Goal: Task Accomplishment & Management: Manage account settings

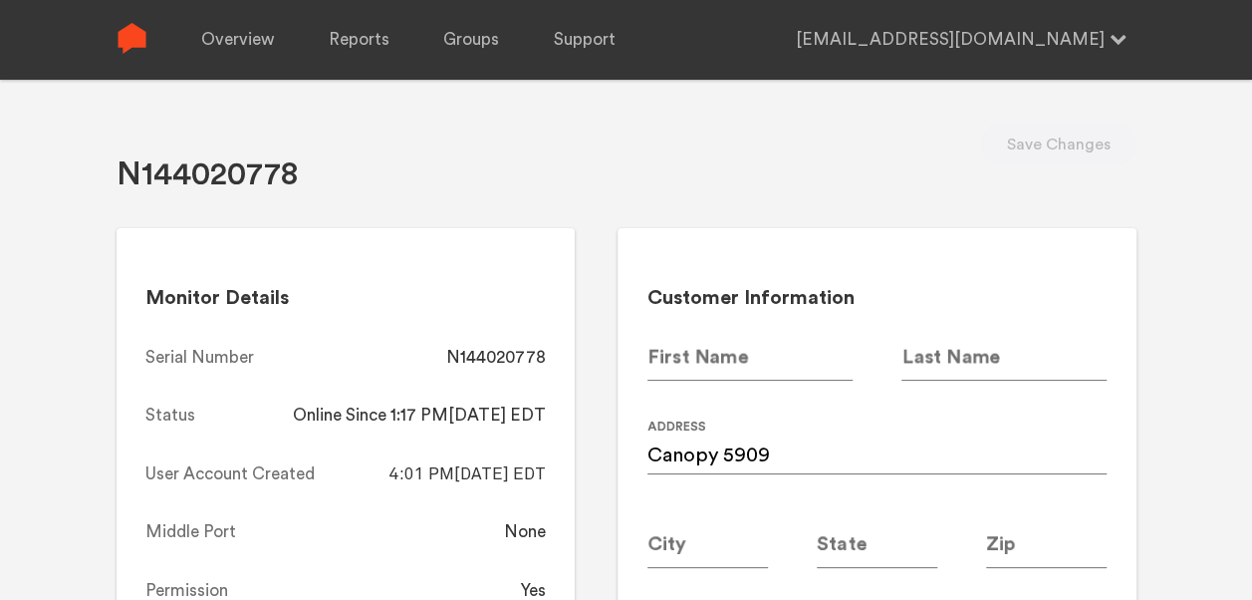
click at [253, 17] on link "Overview" at bounding box center [237, 40] width 73 height 80
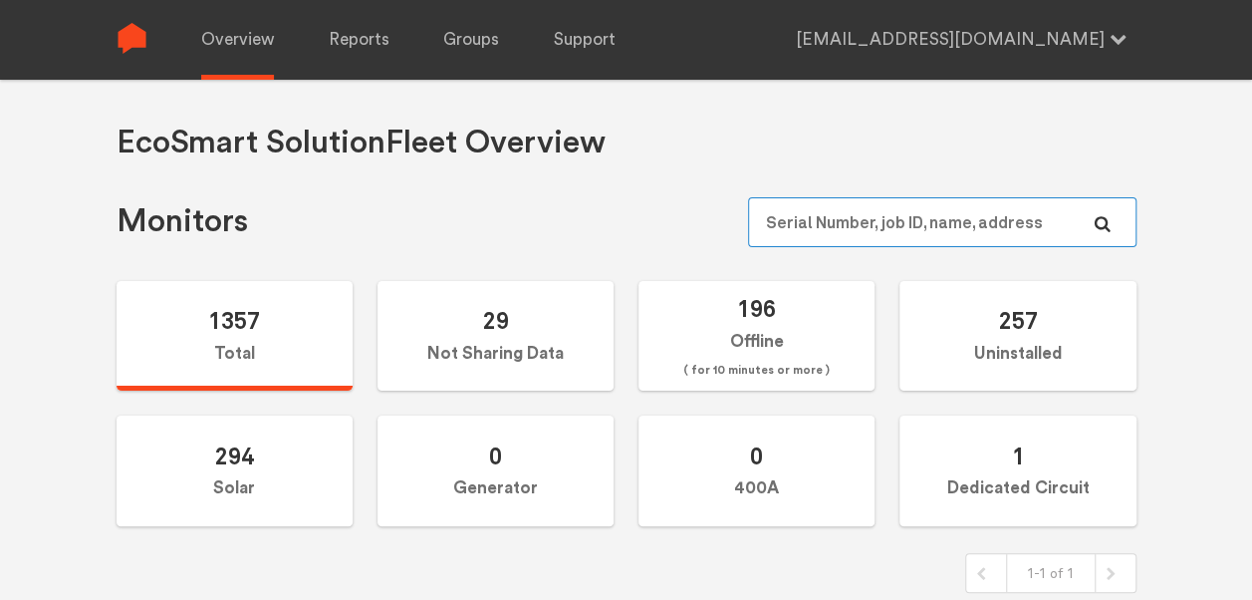
click at [827, 209] on input "text" at bounding box center [942, 222] width 388 height 50
paste input "N144021098"
type input "N144021098"
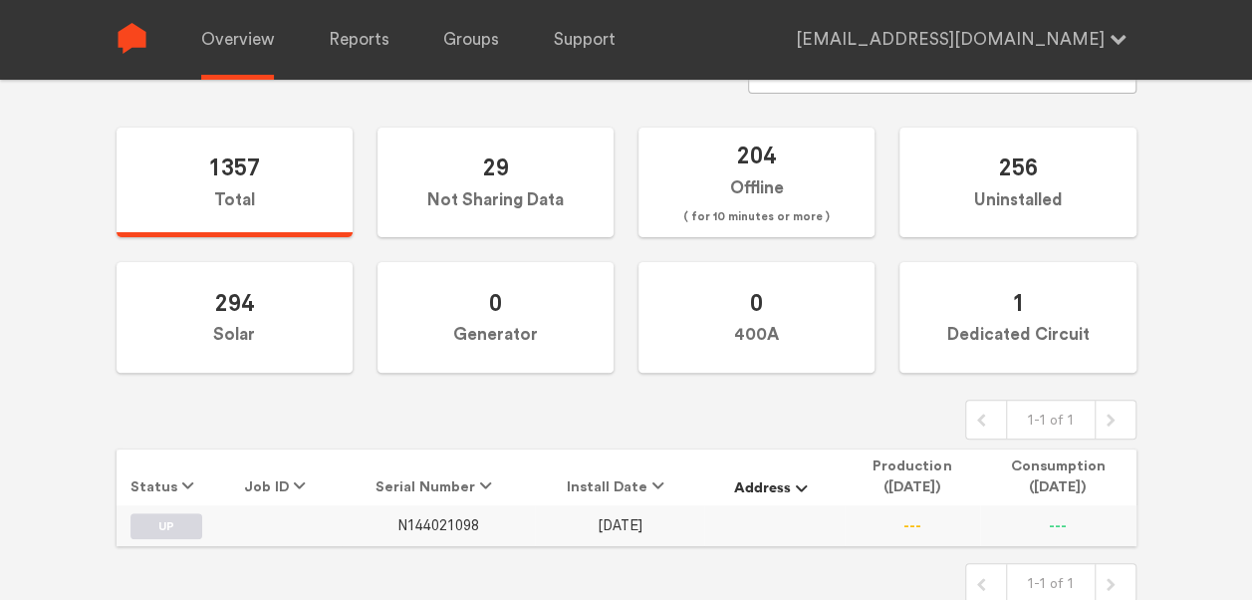
click at [438, 520] on span "N144021098" at bounding box center [439, 525] width 82 height 17
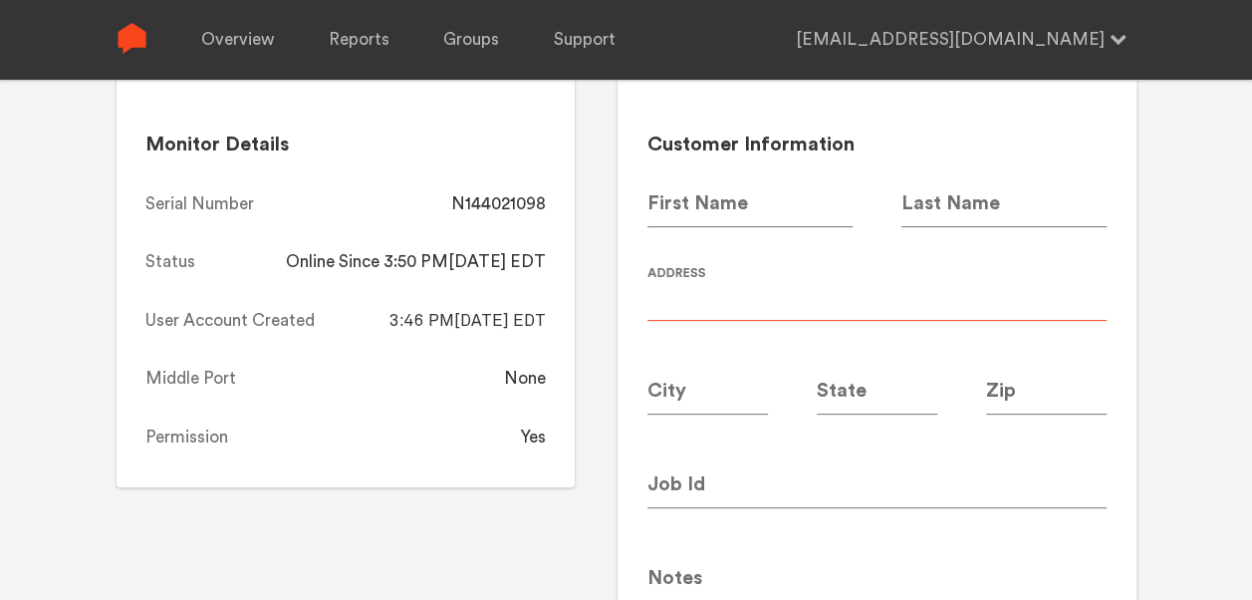
click at [697, 310] on input at bounding box center [877, 293] width 459 height 56
type input "Canopy 5966"
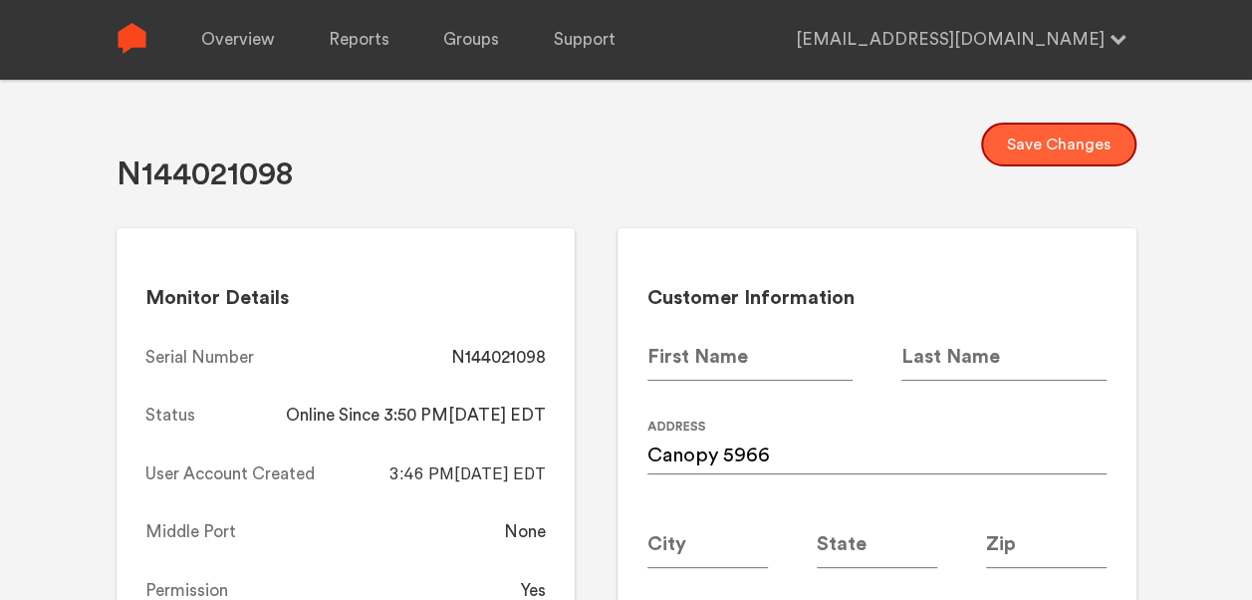
click at [1075, 153] on button "Save Changes" at bounding box center [1058, 145] width 155 height 44
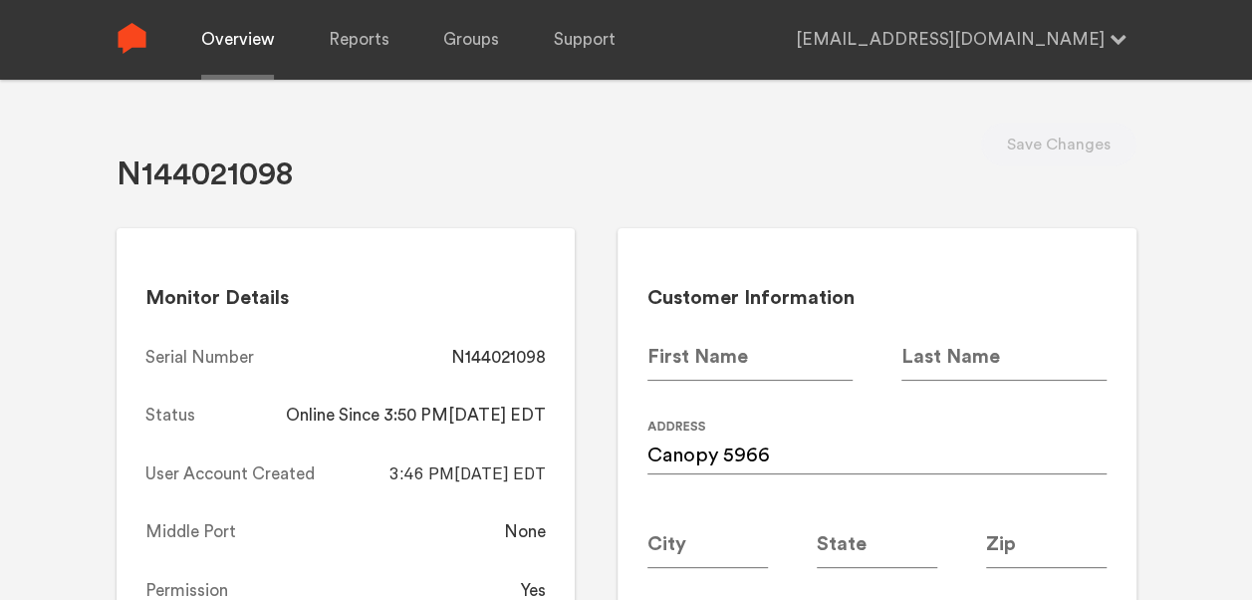
click at [236, 51] on link "Overview" at bounding box center [237, 40] width 73 height 80
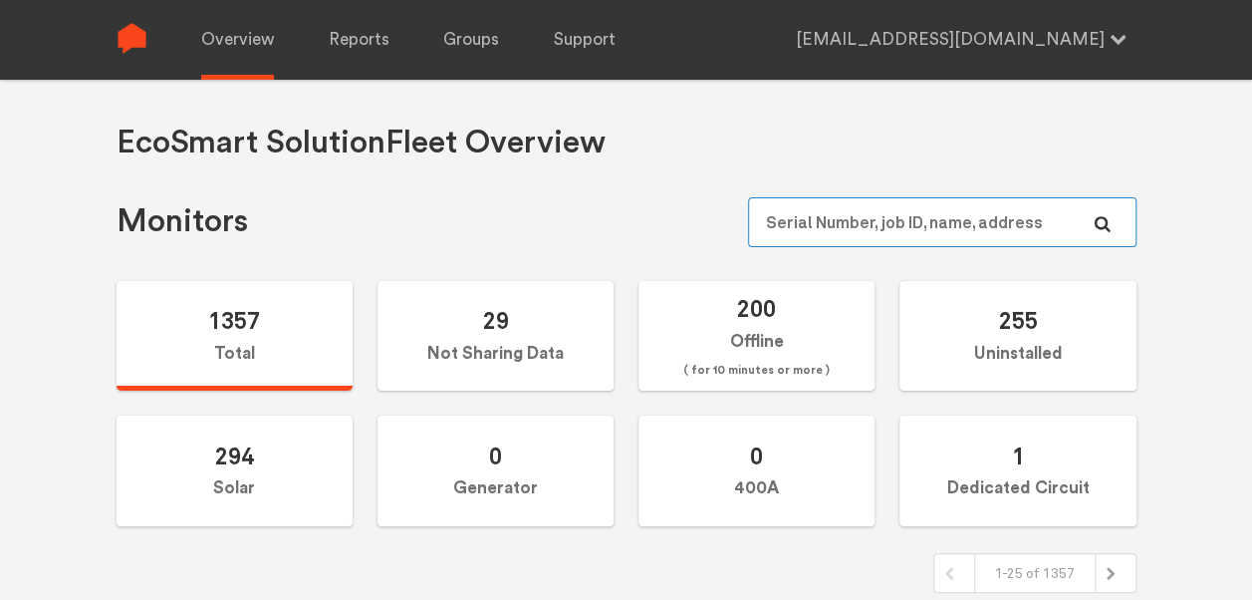
click at [875, 213] on input "text" at bounding box center [942, 222] width 388 height 50
paste input "N144020732"
type input "N144020732"
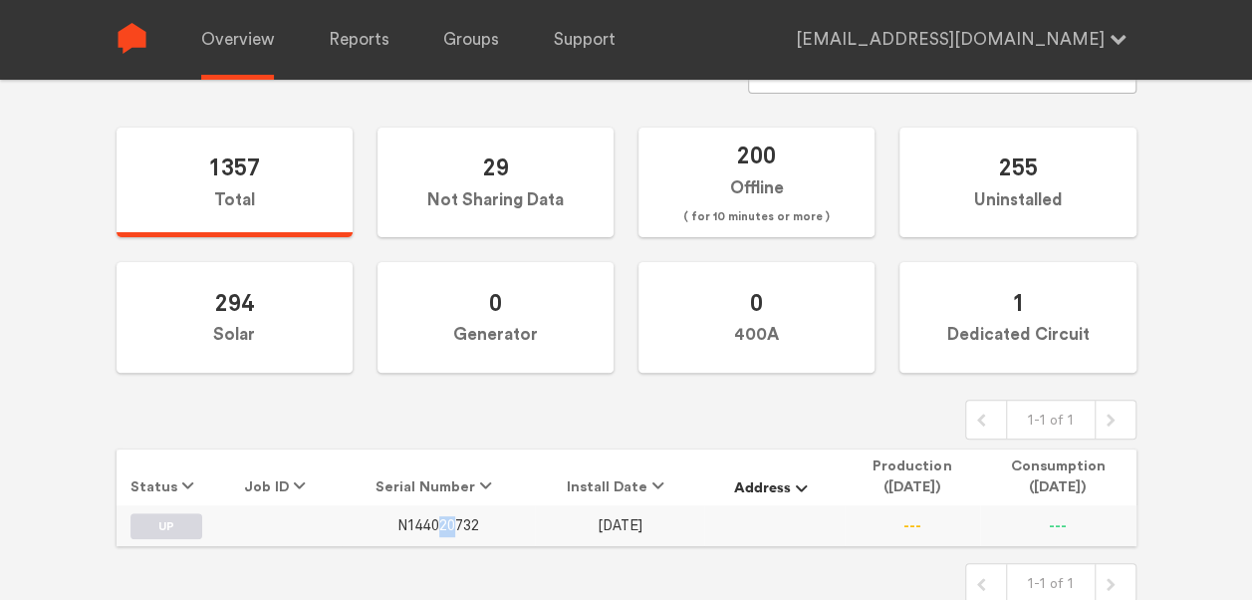
drag, startPoint x: 442, startPoint y: 530, endPoint x: 458, endPoint y: 522, distance: 17.8
click at [458, 522] on td "N144020732" at bounding box center [438, 525] width 193 height 40
click at [458, 522] on span "N144020732" at bounding box center [439, 525] width 82 height 17
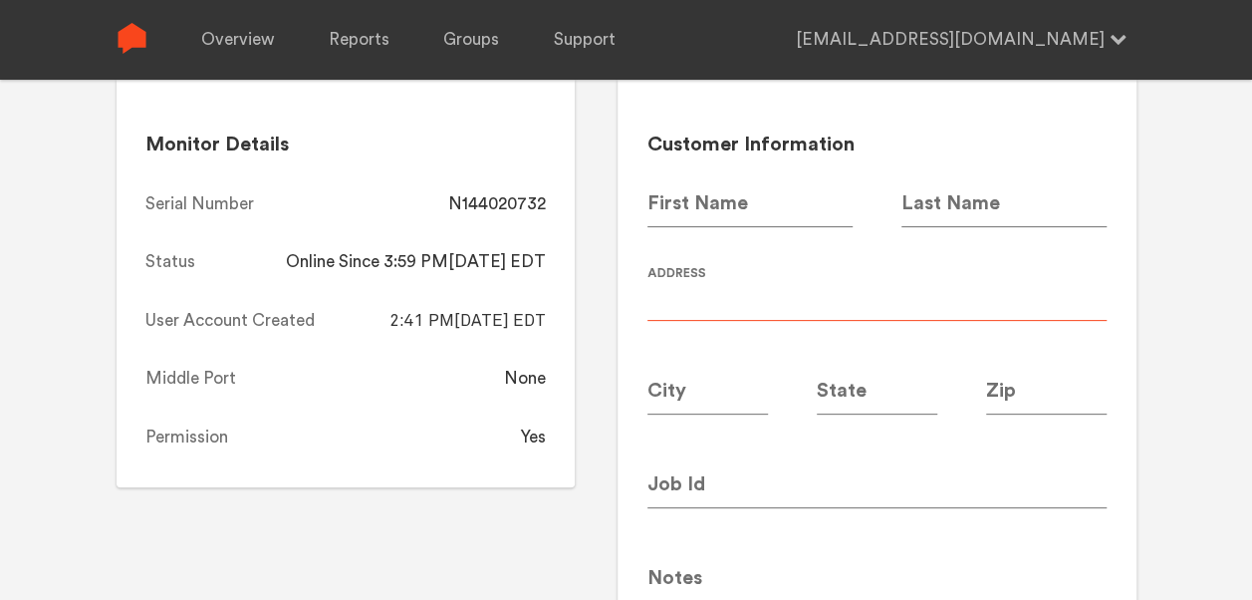
click at [783, 299] on input at bounding box center [877, 293] width 459 height 56
type input "Canopy 5970"
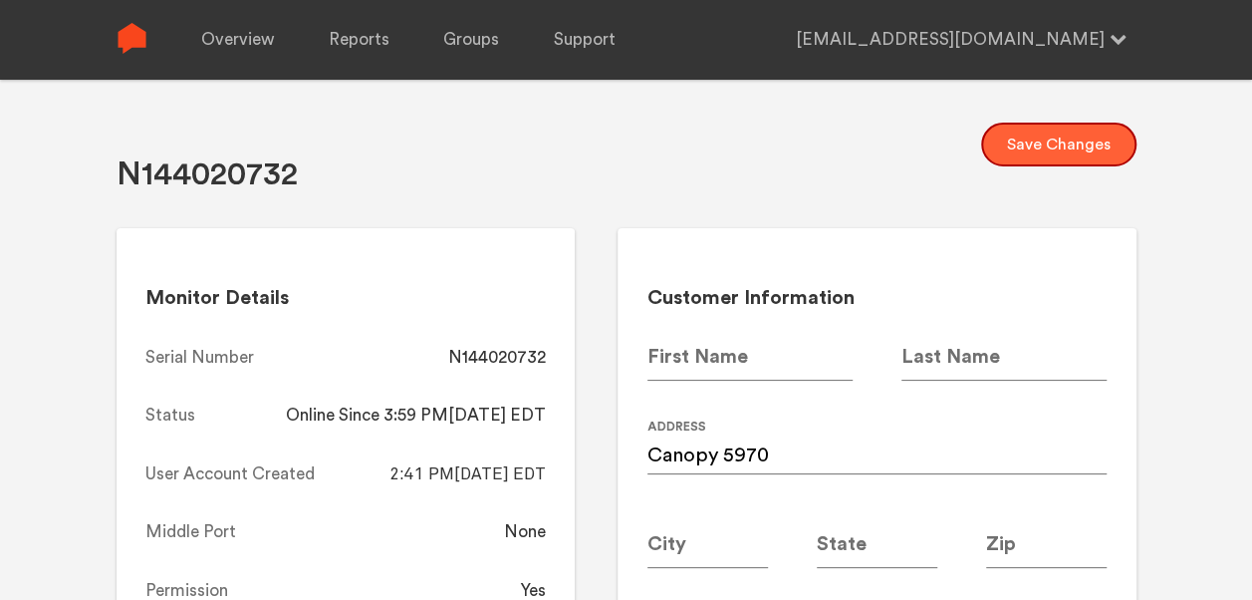
click at [1052, 145] on button "Save Changes" at bounding box center [1058, 145] width 155 height 44
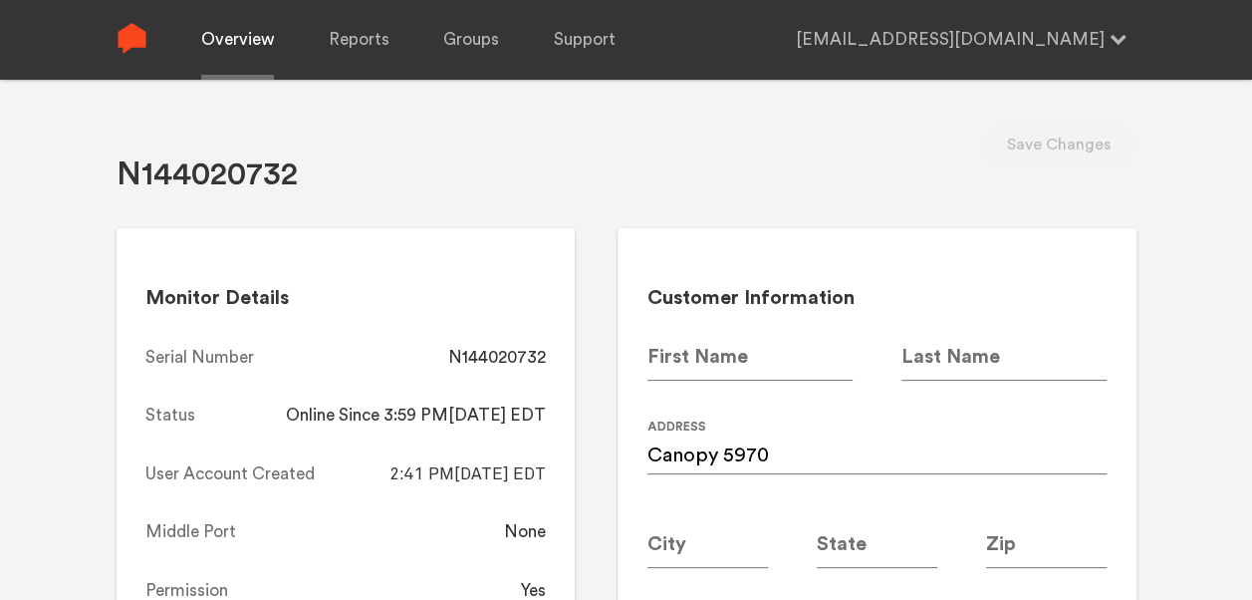
click at [250, 51] on link "Overview" at bounding box center [237, 40] width 73 height 80
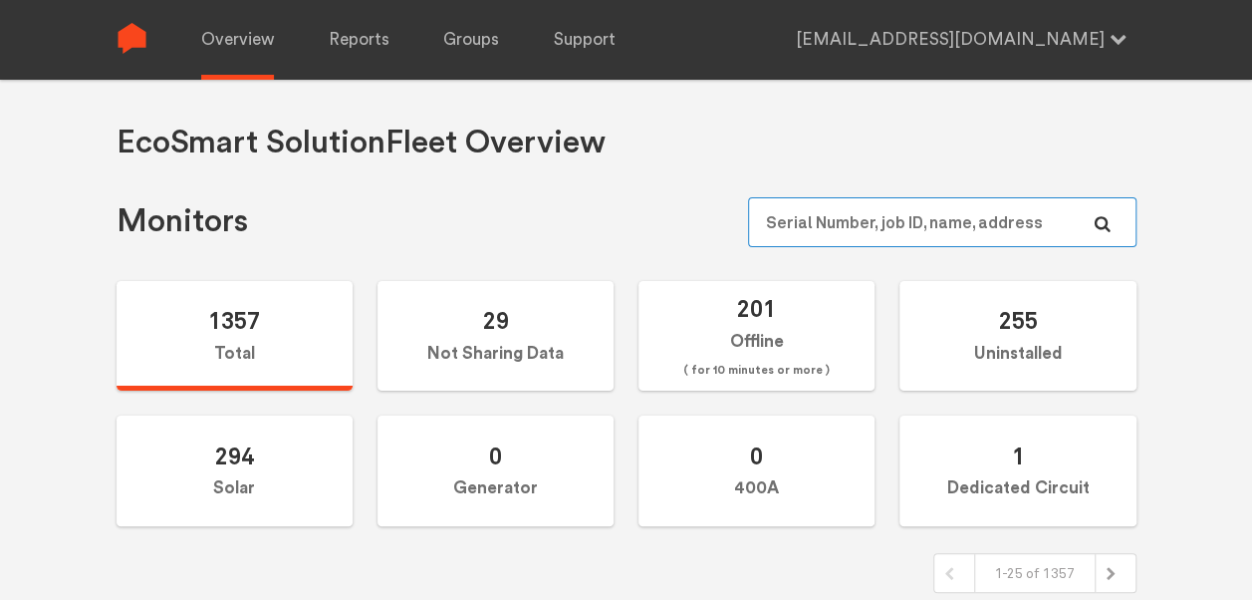
click at [814, 223] on input "text" at bounding box center [942, 222] width 388 height 50
paste input "N144021132"
type input "N144021132"
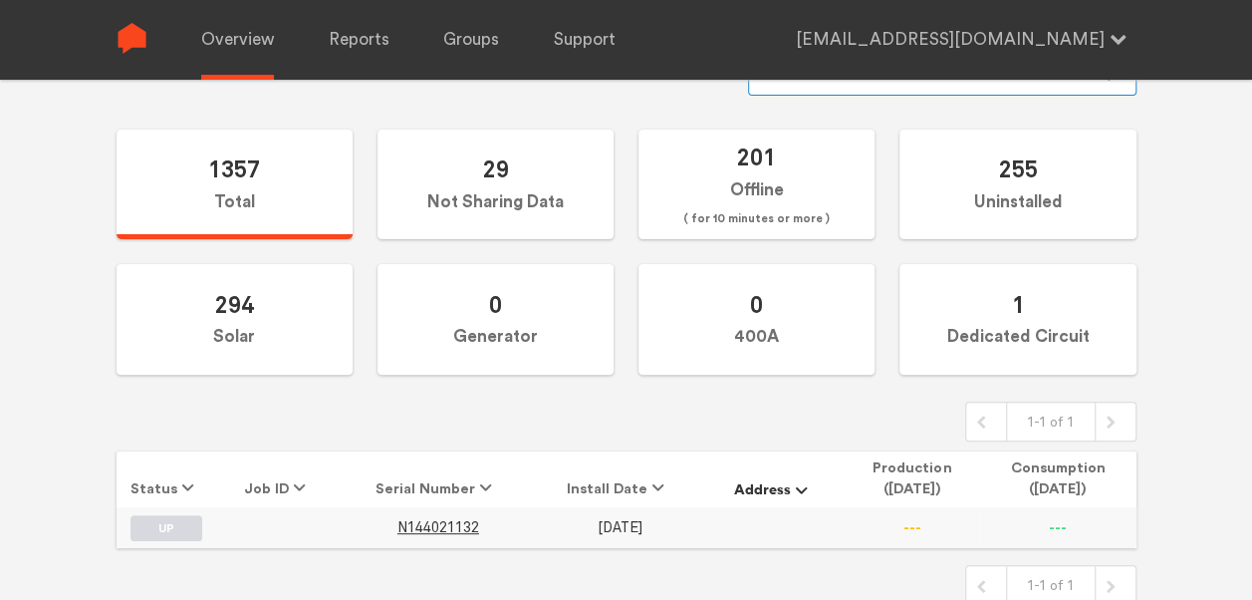
scroll to position [153, 0]
click at [447, 524] on span "N144021132" at bounding box center [439, 525] width 82 height 17
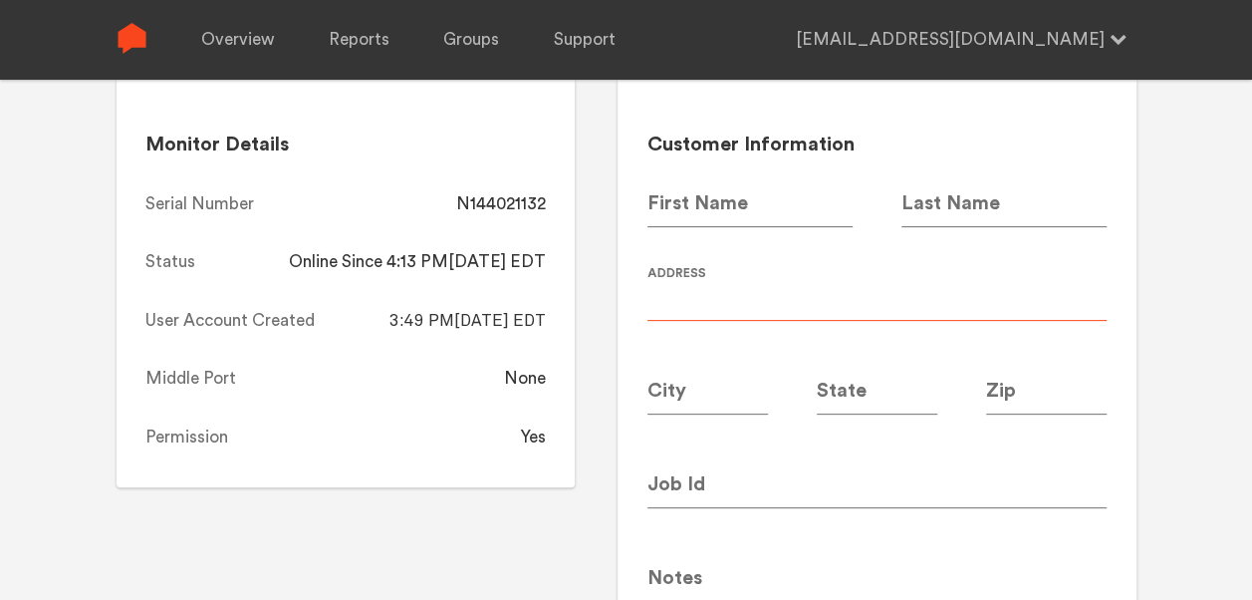
click at [738, 274] on input at bounding box center [877, 293] width 459 height 56
type input "Canopy 5960"
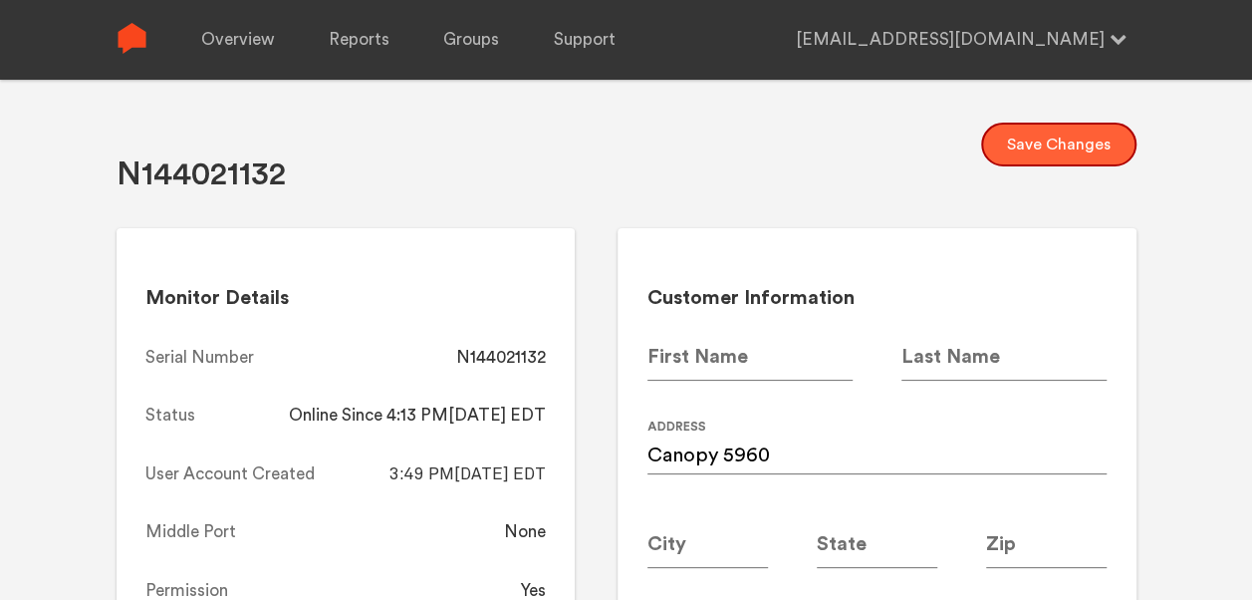
click at [1053, 139] on button "Save Changes" at bounding box center [1058, 145] width 155 height 44
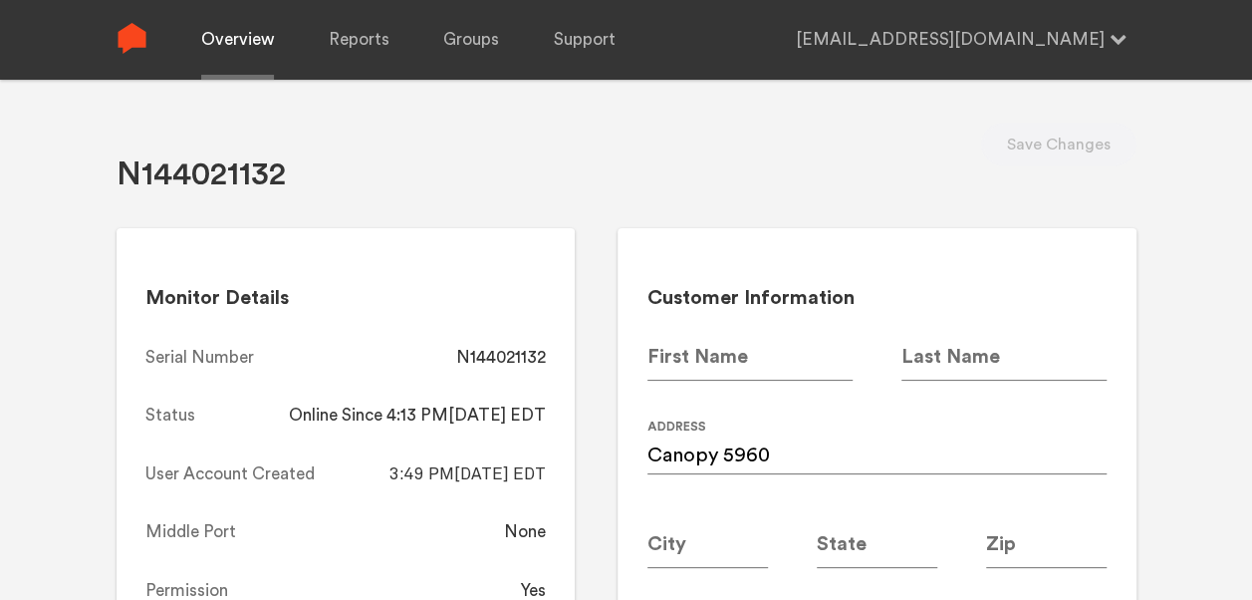
click at [241, 62] on link "Overview" at bounding box center [237, 40] width 73 height 80
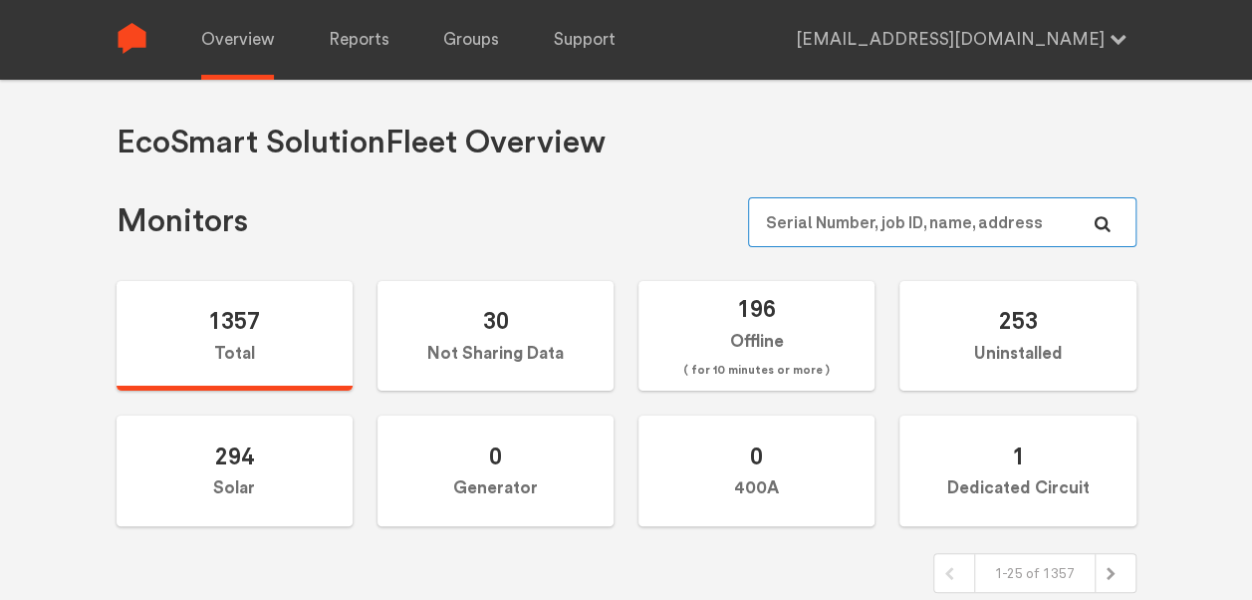
click at [968, 213] on input "text" at bounding box center [942, 222] width 388 height 50
paste input "N144020945"
type input "N144020945"
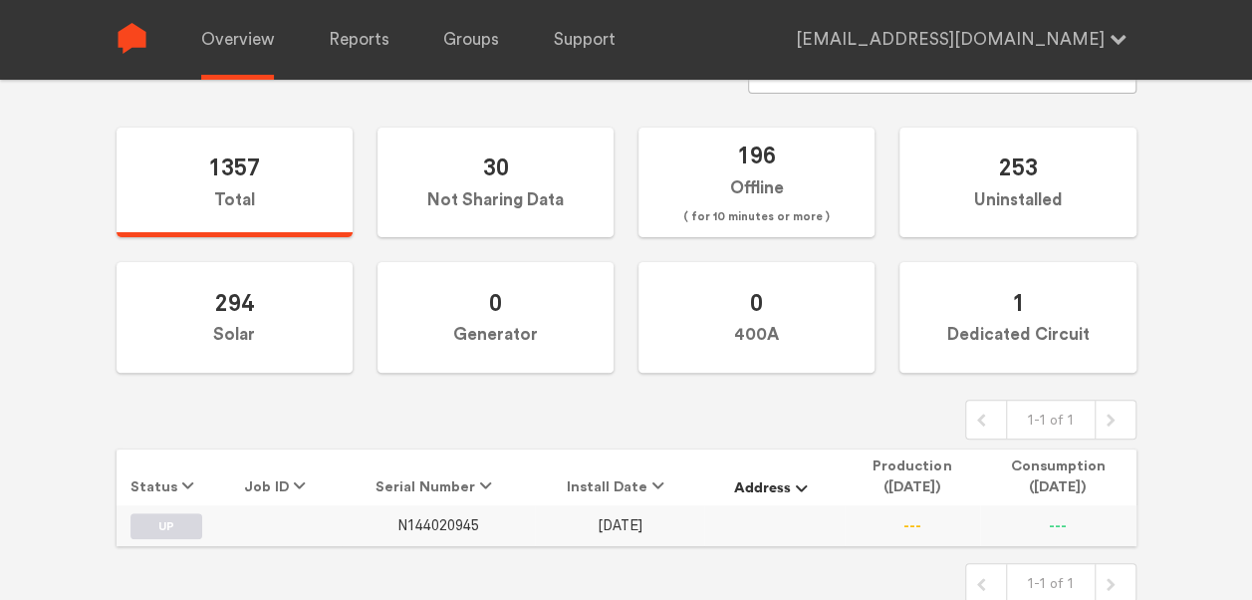
click at [460, 524] on span "N144020945" at bounding box center [439, 525] width 82 height 17
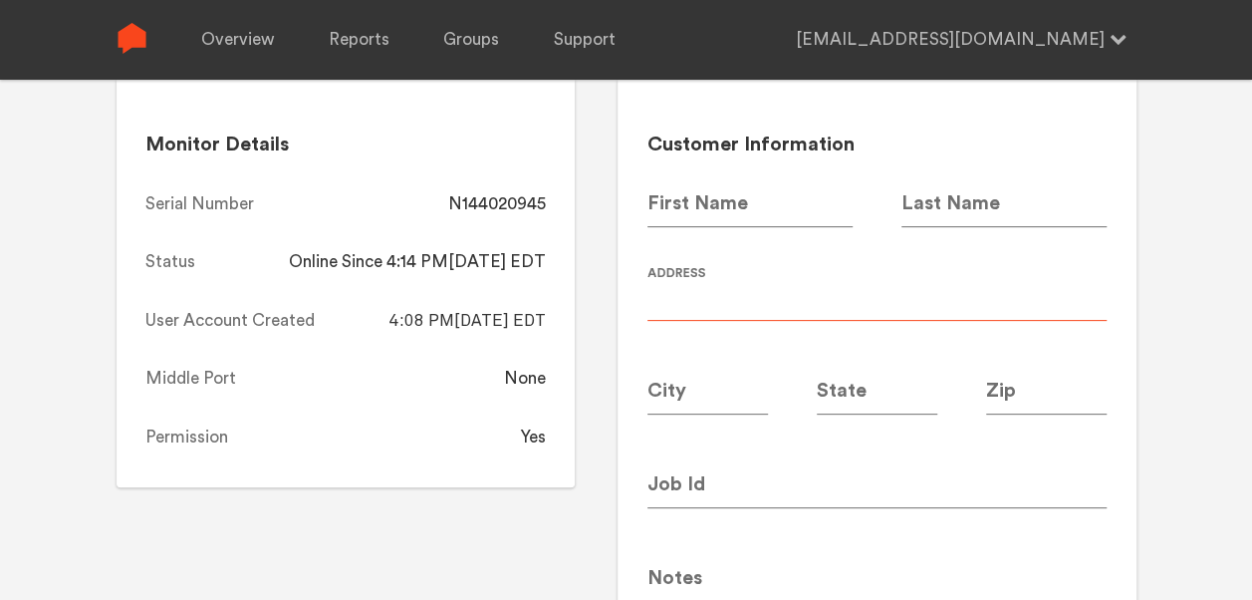
click at [746, 290] on input at bounding box center [877, 293] width 459 height 56
type input "Canopy 5962"
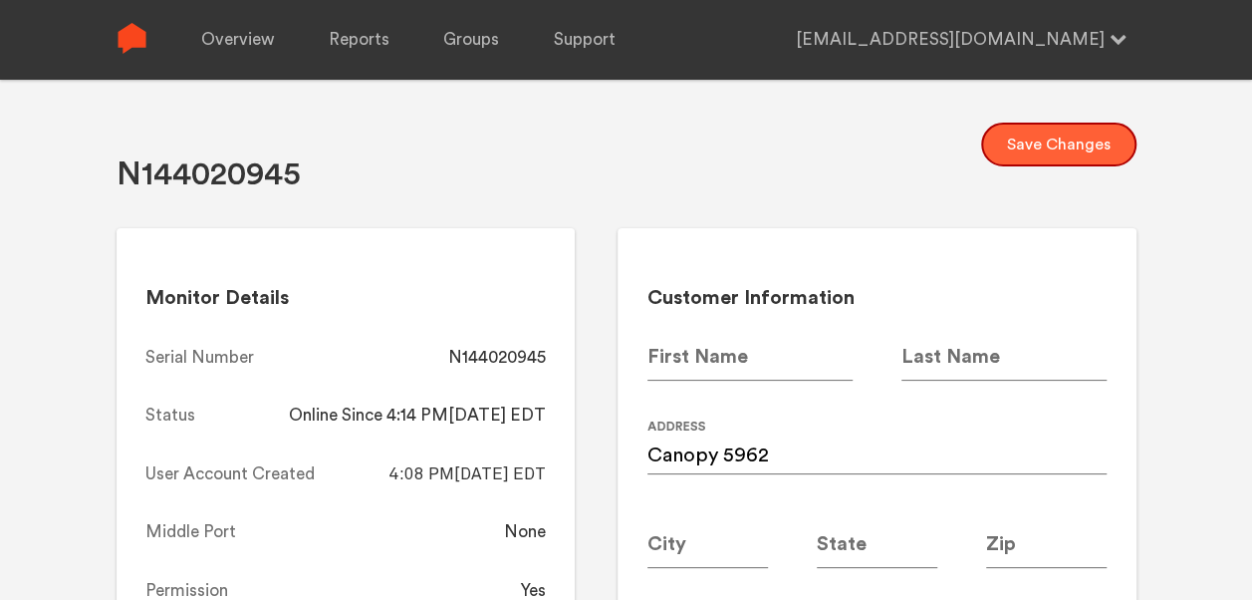
click at [1045, 134] on button "Save Changes" at bounding box center [1058, 145] width 155 height 44
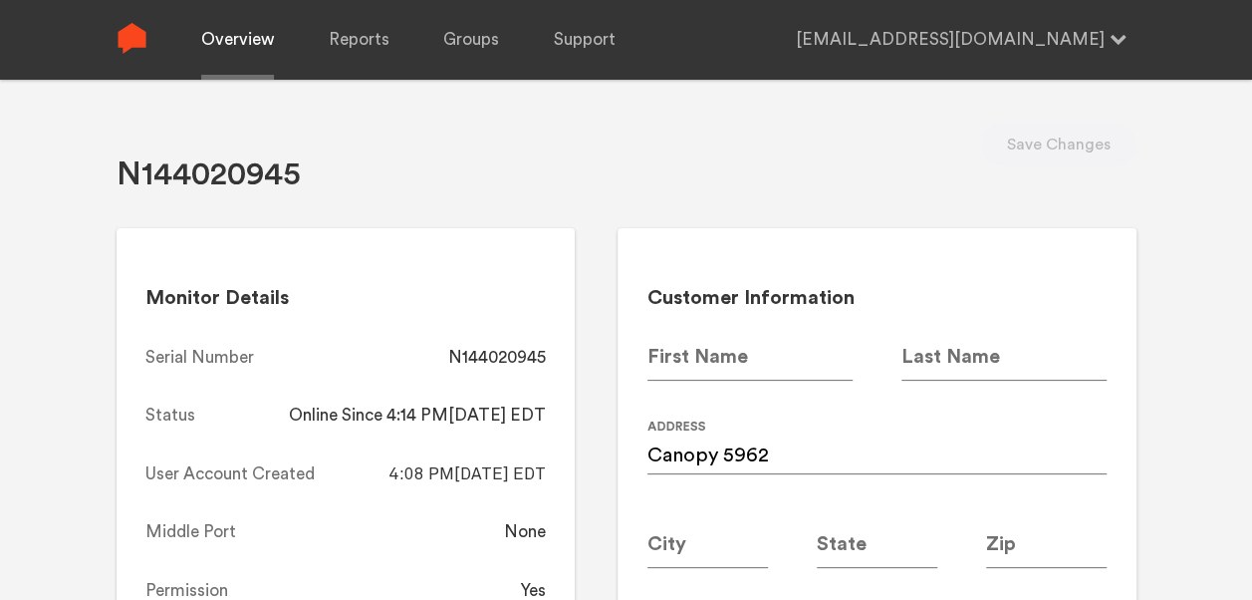
click at [247, 40] on link "Overview" at bounding box center [237, 40] width 73 height 80
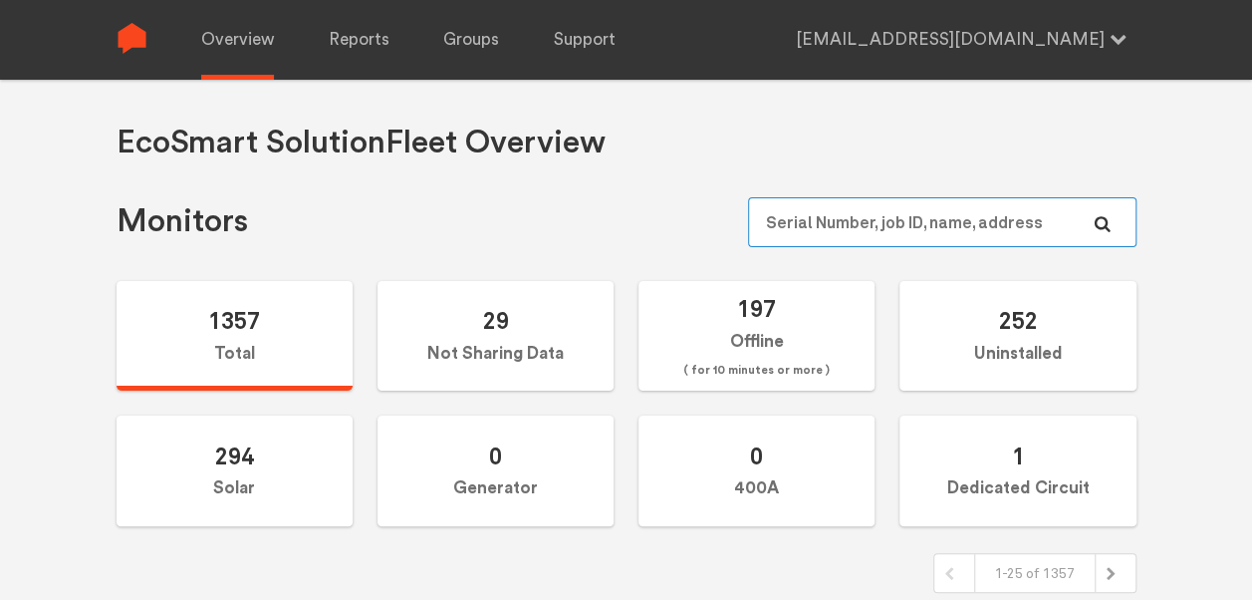
click at [844, 219] on input "text" at bounding box center [942, 222] width 388 height 50
paste input "N144020947"
type input "N144020947"
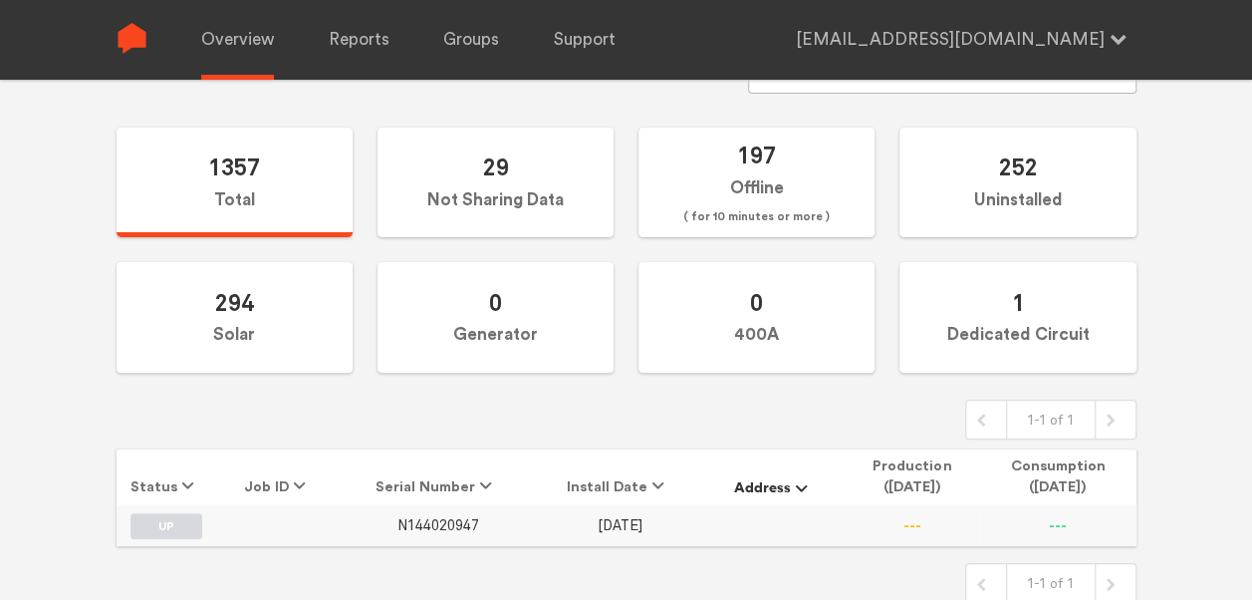
click at [454, 524] on span "N144020947" at bounding box center [439, 525] width 82 height 17
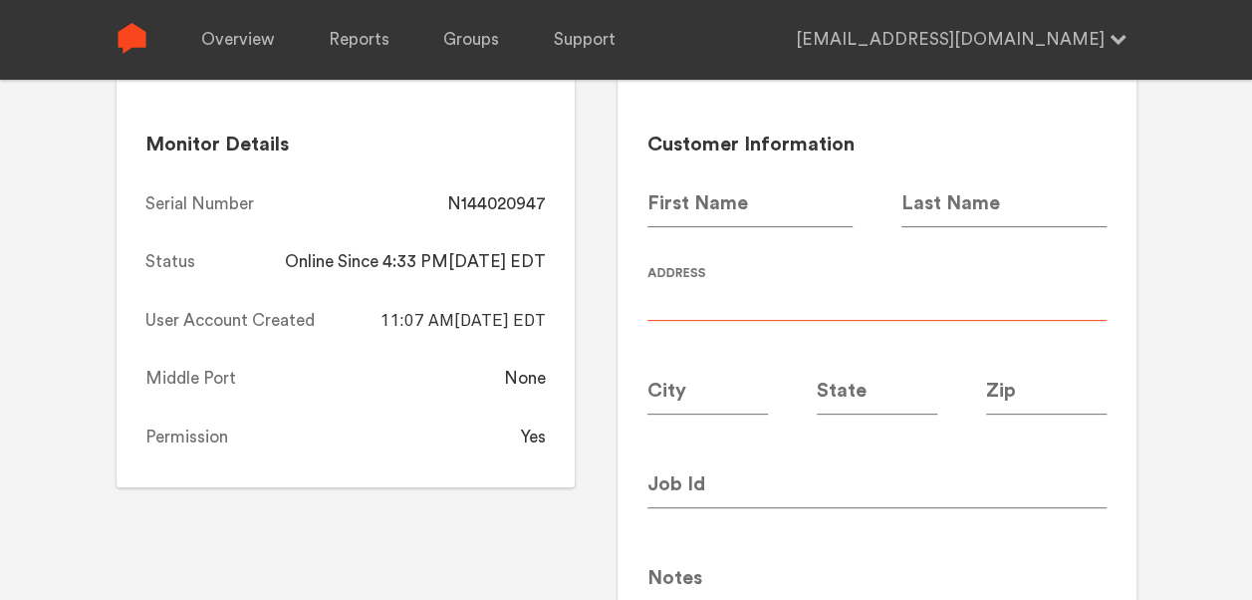
click at [727, 303] on input at bounding box center [877, 293] width 459 height 56
type input "Canopy 5952"
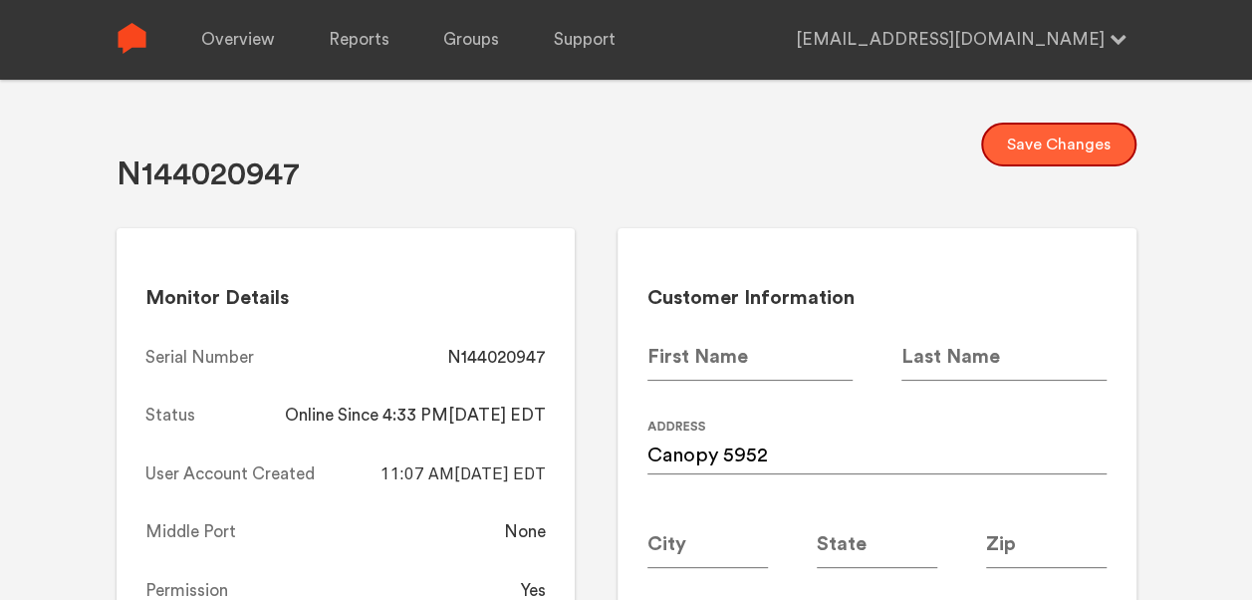
click at [1055, 136] on button "Save Changes" at bounding box center [1058, 145] width 155 height 44
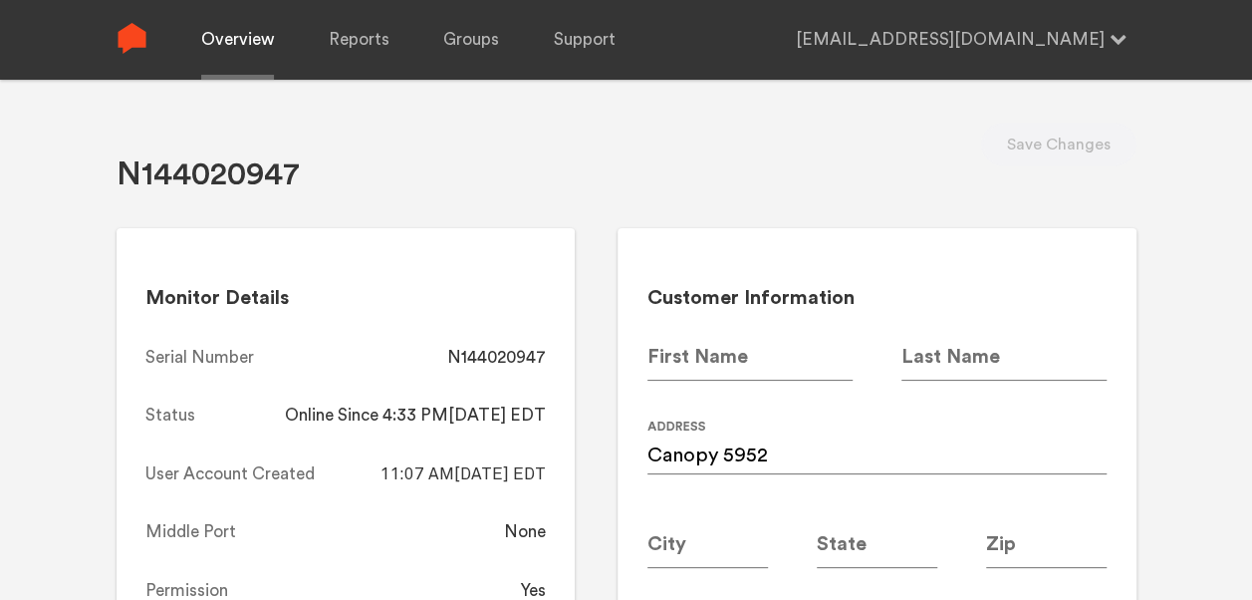
click at [220, 50] on link "Overview" at bounding box center [237, 40] width 73 height 80
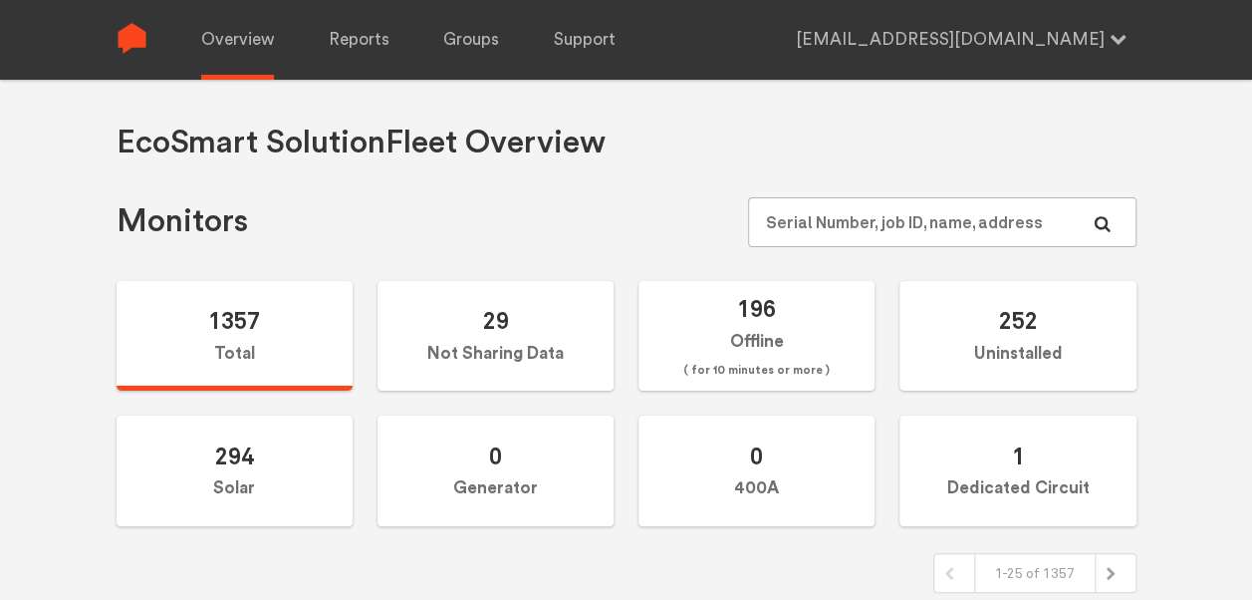
click at [869, 223] on input "text" at bounding box center [942, 222] width 388 height 50
paste input "N144021216"
type input "N144021216"
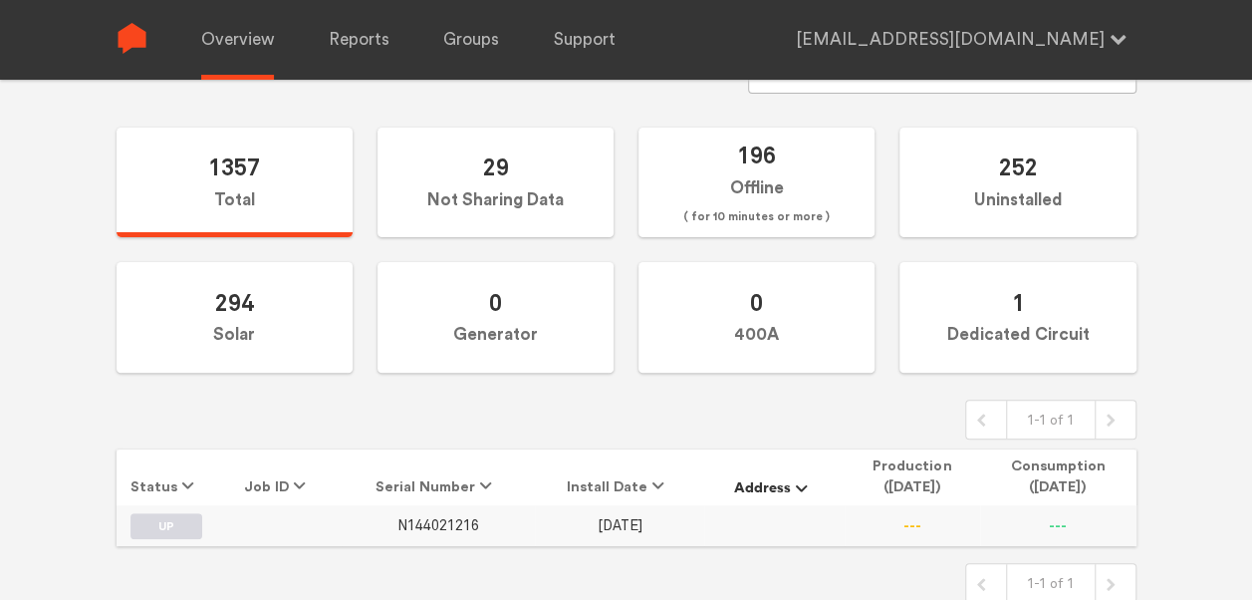
click at [454, 517] on span "N144021216" at bounding box center [439, 525] width 82 height 17
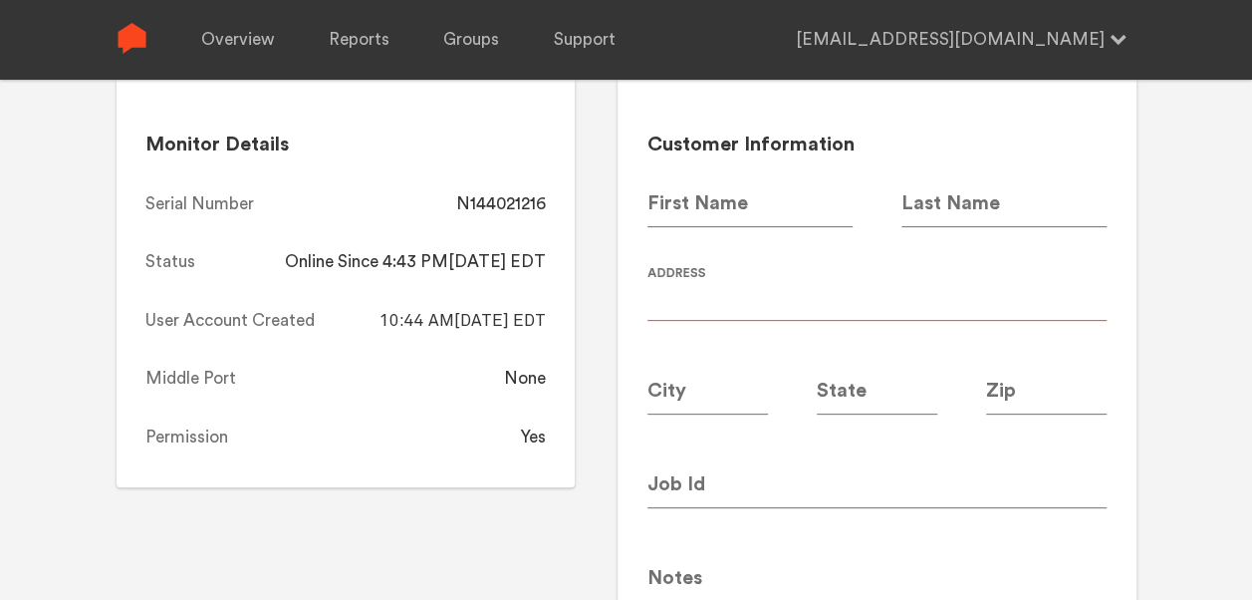
click at [706, 289] on input at bounding box center [877, 293] width 459 height 56
type input "Canopy 5916"
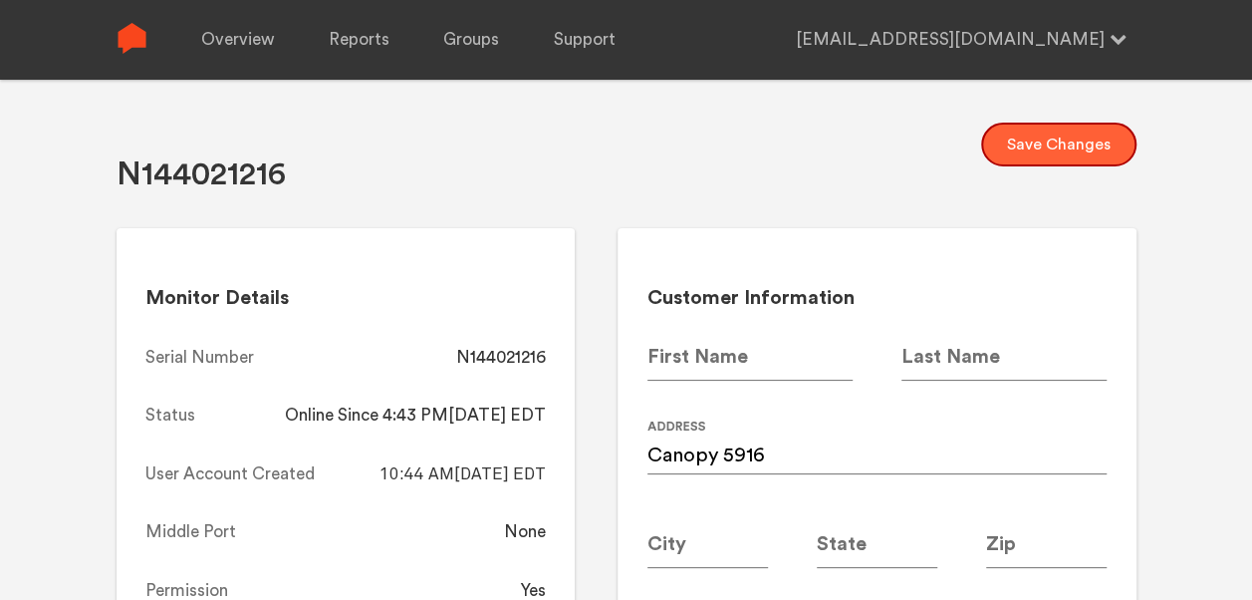
click at [1057, 150] on button "Save Changes" at bounding box center [1058, 145] width 155 height 44
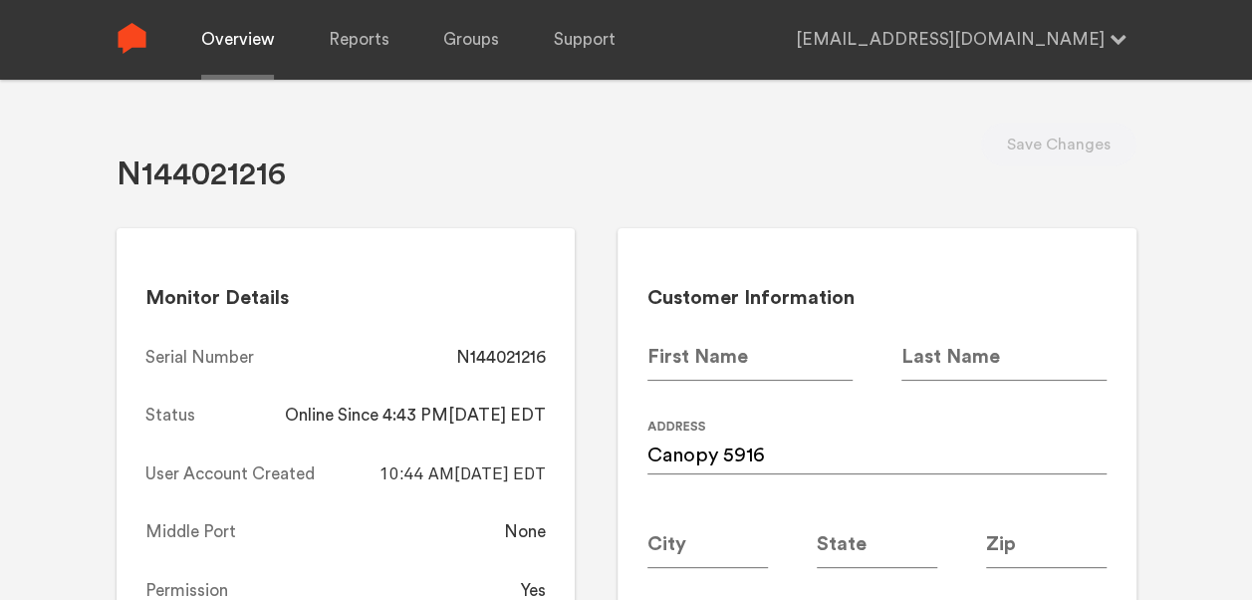
click at [249, 52] on link "Overview" at bounding box center [237, 40] width 73 height 80
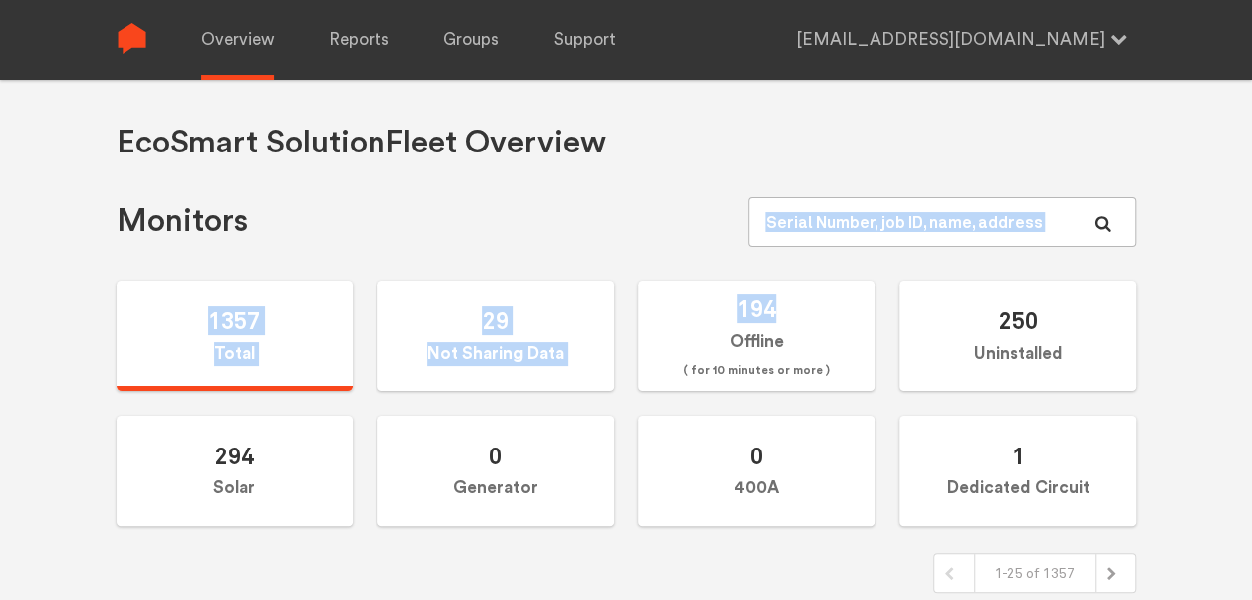
drag, startPoint x: 886, startPoint y: 247, endPoint x: 884, endPoint y: 235, distance: 12.1
click at [884, 235] on input "text" at bounding box center [942, 222] width 388 height 50
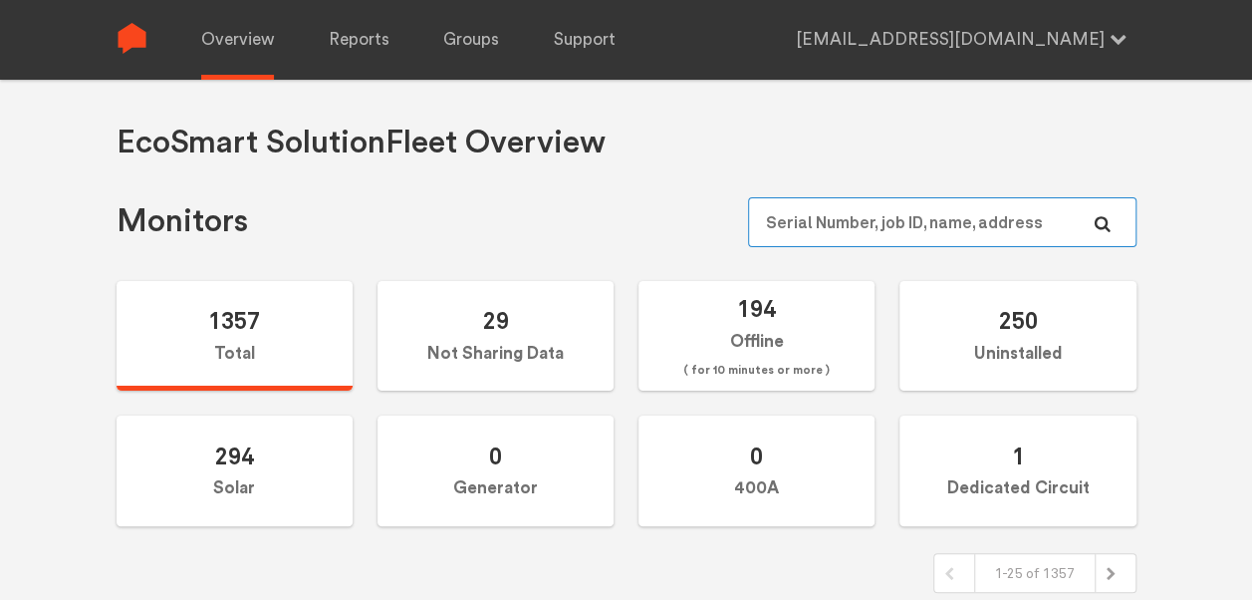
paste input "N144020749"
type input "N144020749"
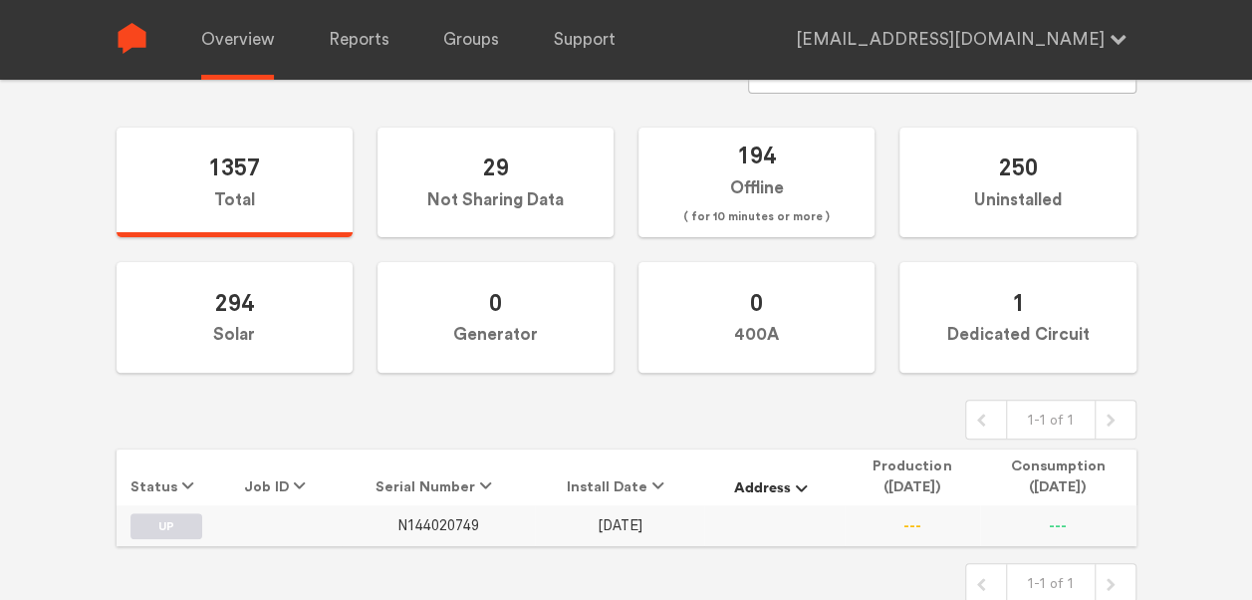
click at [437, 529] on span "N144020749" at bounding box center [439, 525] width 82 height 17
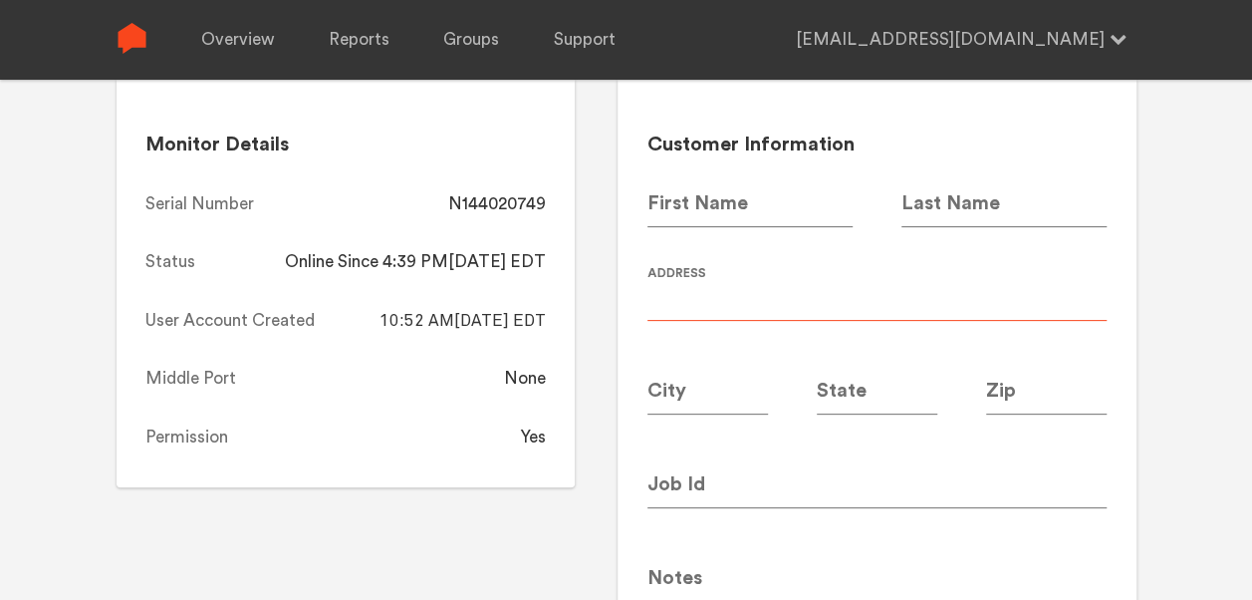
click at [779, 311] on input at bounding box center [877, 293] width 459 height 56
click at [779, 311] on input "Cd" at bounding box center [877, 293] width 459 height 56
type input "Canopy 5918"
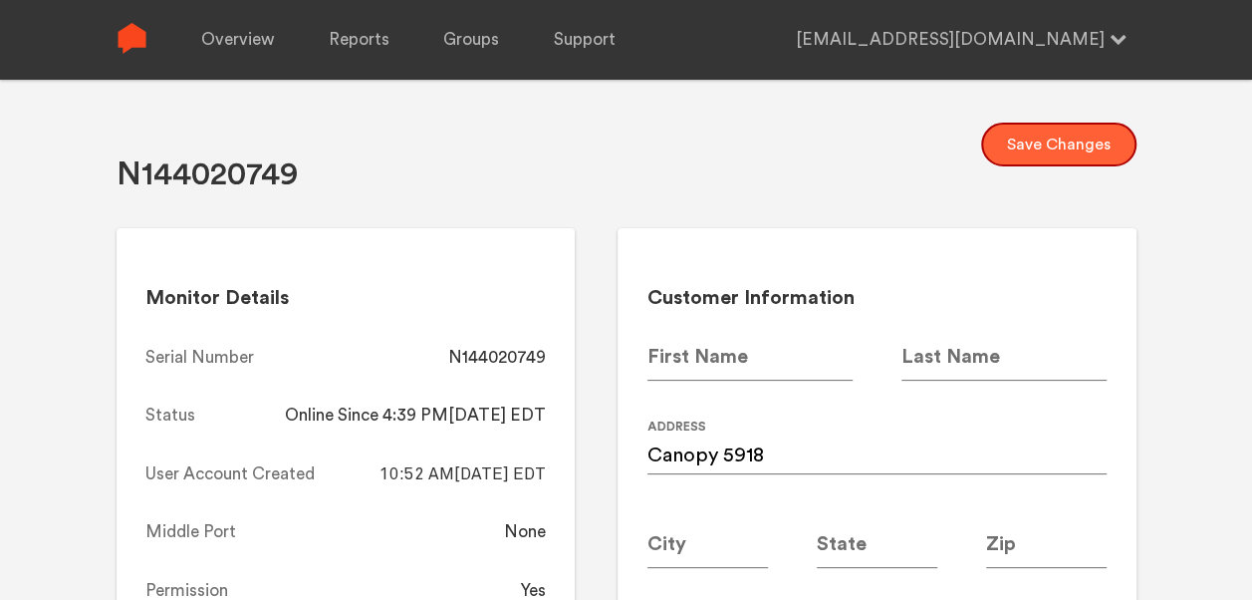
click at [1054, 141] on button "Save Changes" at bounding box center [1058, 145] width 155 height 44
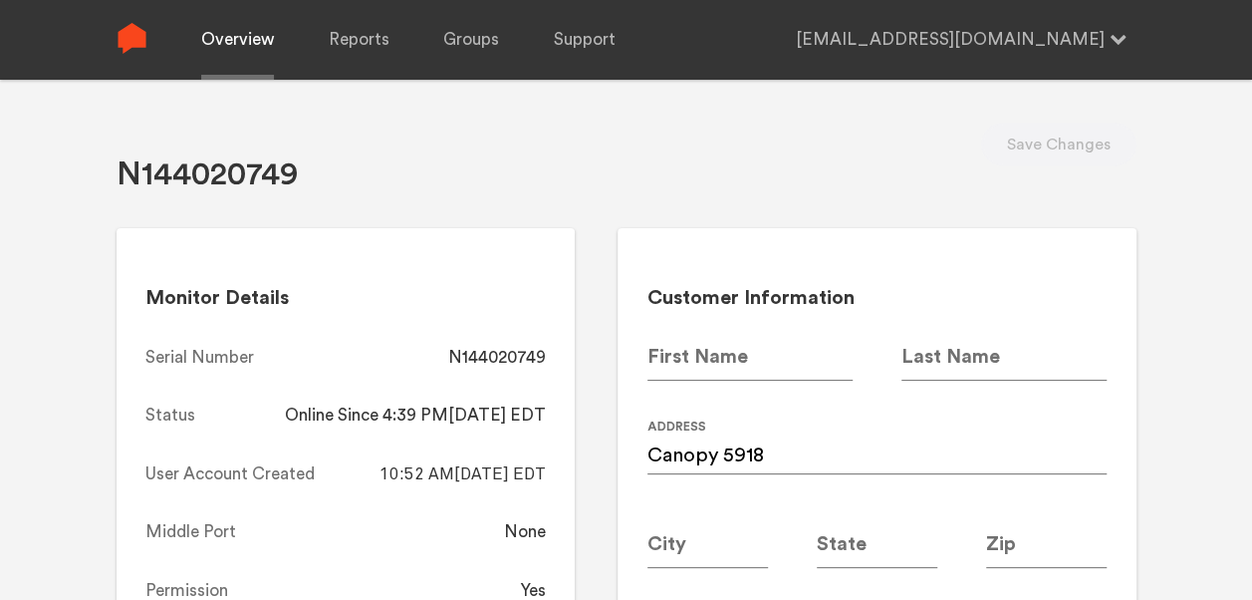
click at [229, 63] on link "Overview" at bounding box center [237, 40] width 73 height 80
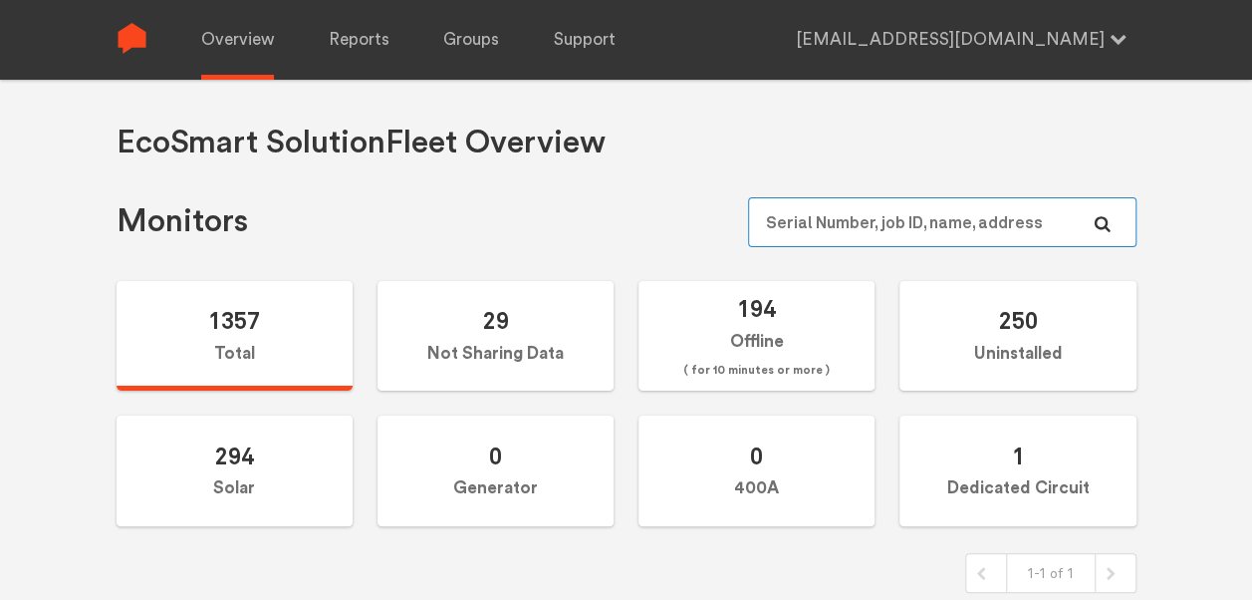
click at [882, 222] on input "text" at bounding box center [942, 222] width 388 height 50
paste input "N144021172"
type input "N144021172"
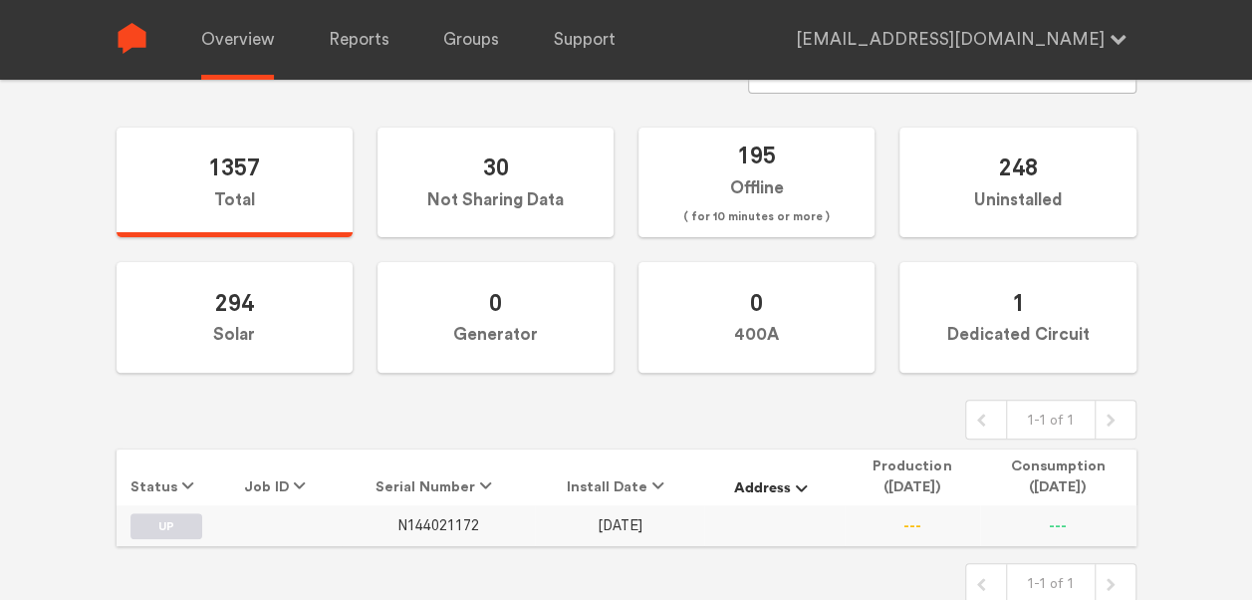
click at [452, 517] on span "N144021172" at bounding box center [439, 525] width 82 height 17
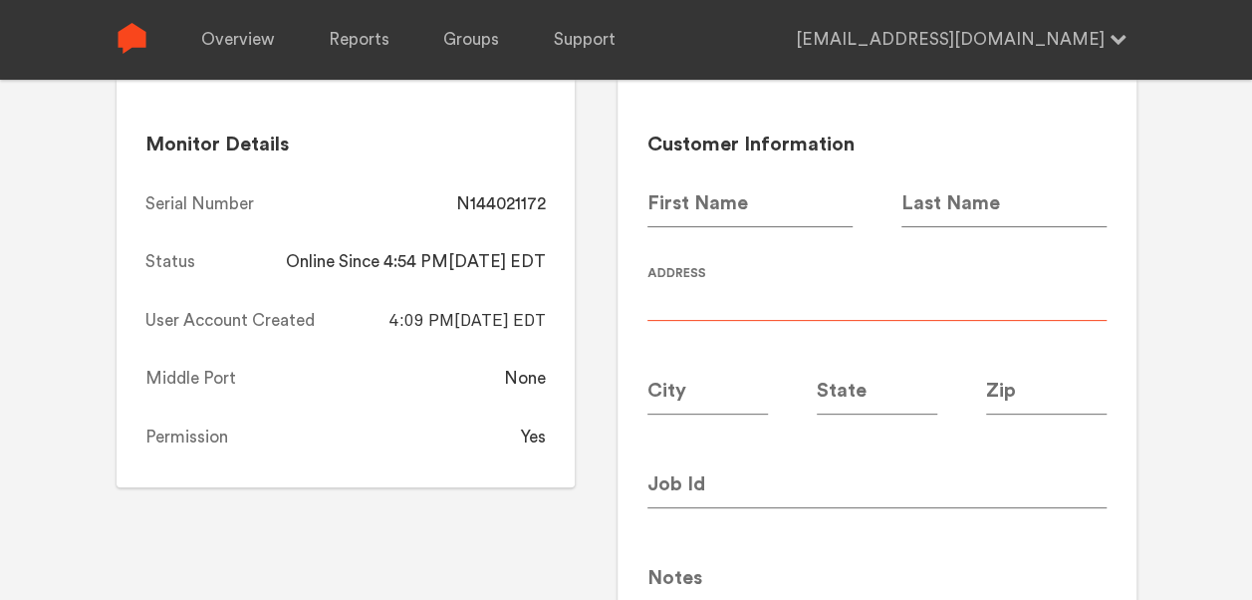
click at [724, 309] on input at bounding box center [877, 293] width 459 height 56
type input "Canopy 5888"
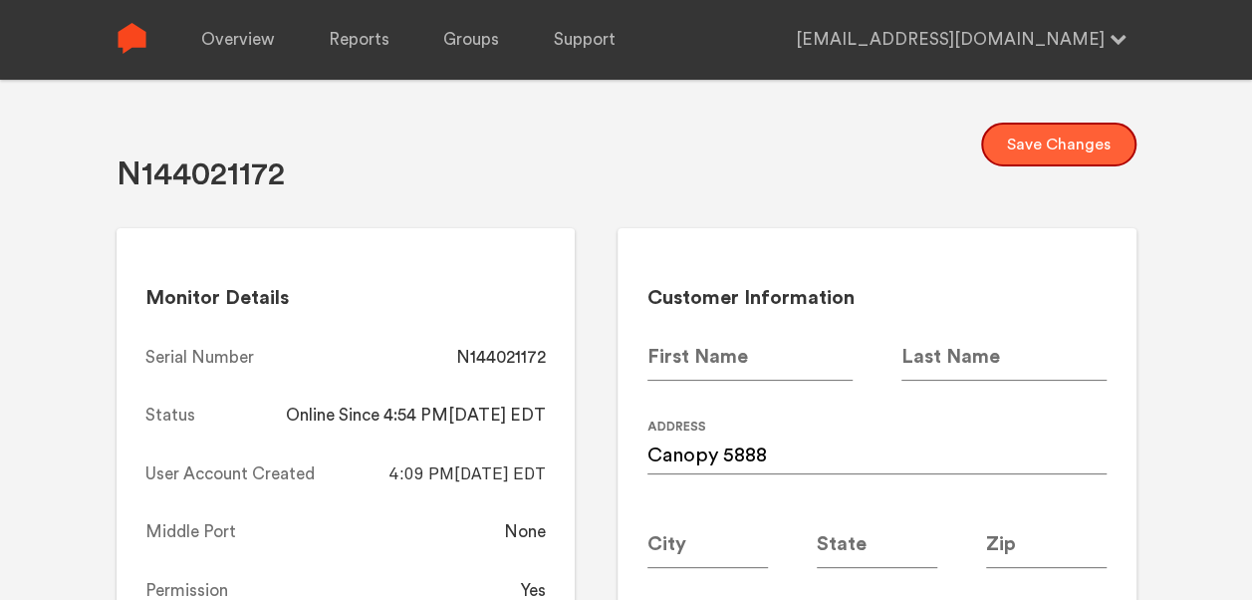
click at [1046, 139] on button "Save Changes" at bounding box center [1058, 145] width 155 height 44
